Goal: Find specific page/section: Find specific page/section

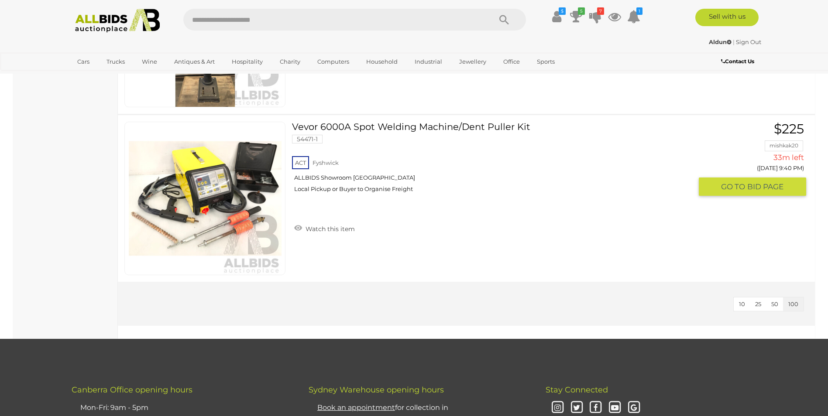
scroll to position [1484, 0]
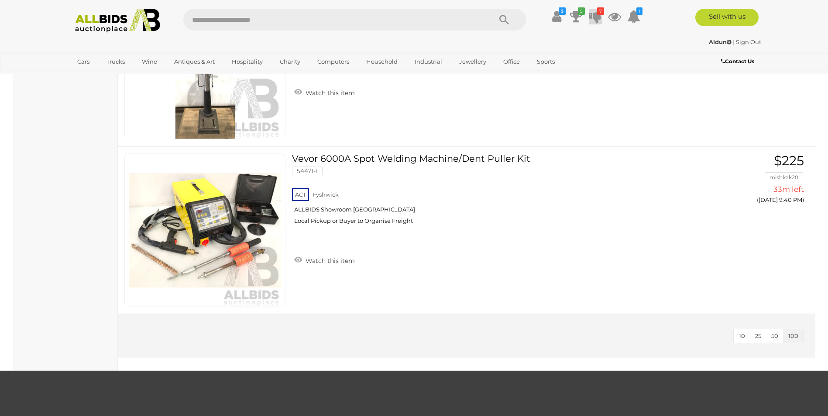
click at [594, 16] on icon at bounding box center [595, 17] width 12 height 16
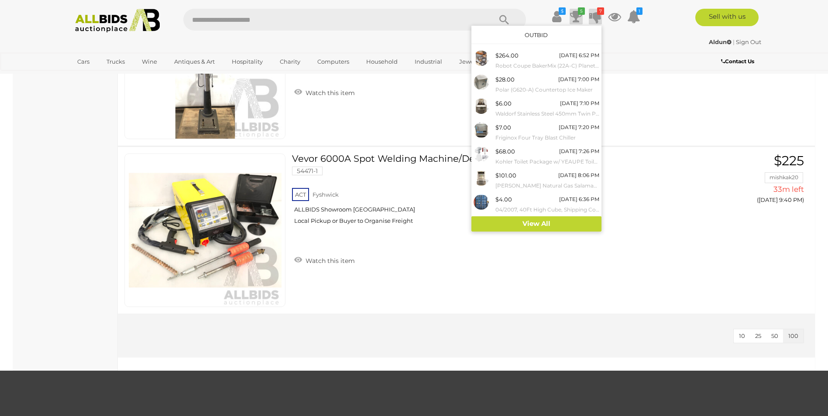
click at [573, 14] on icon at bounding box center [576, 17] width 12 height 16
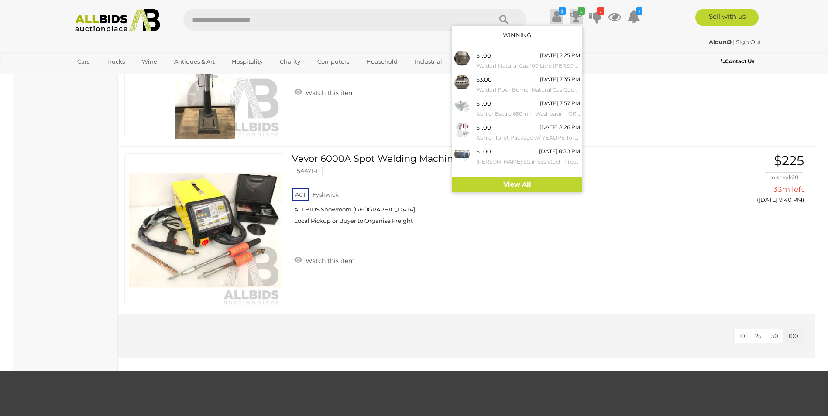
click at [554, 17] on icon at bounding box center [556, 17] width 9 height 16
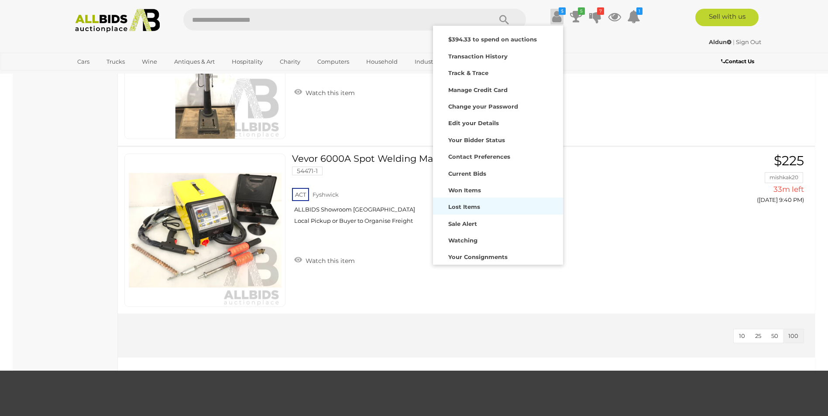
click at [460, 208] on strong "Lost Items" at bounding box center [464, 206] width 32 height 7
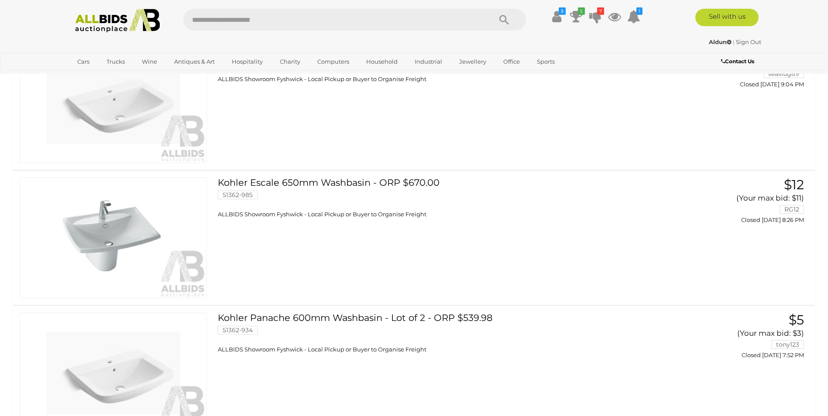
scroll to position [1659, 0]
